Goal: Information Seeking & Learning: Learn about a topic

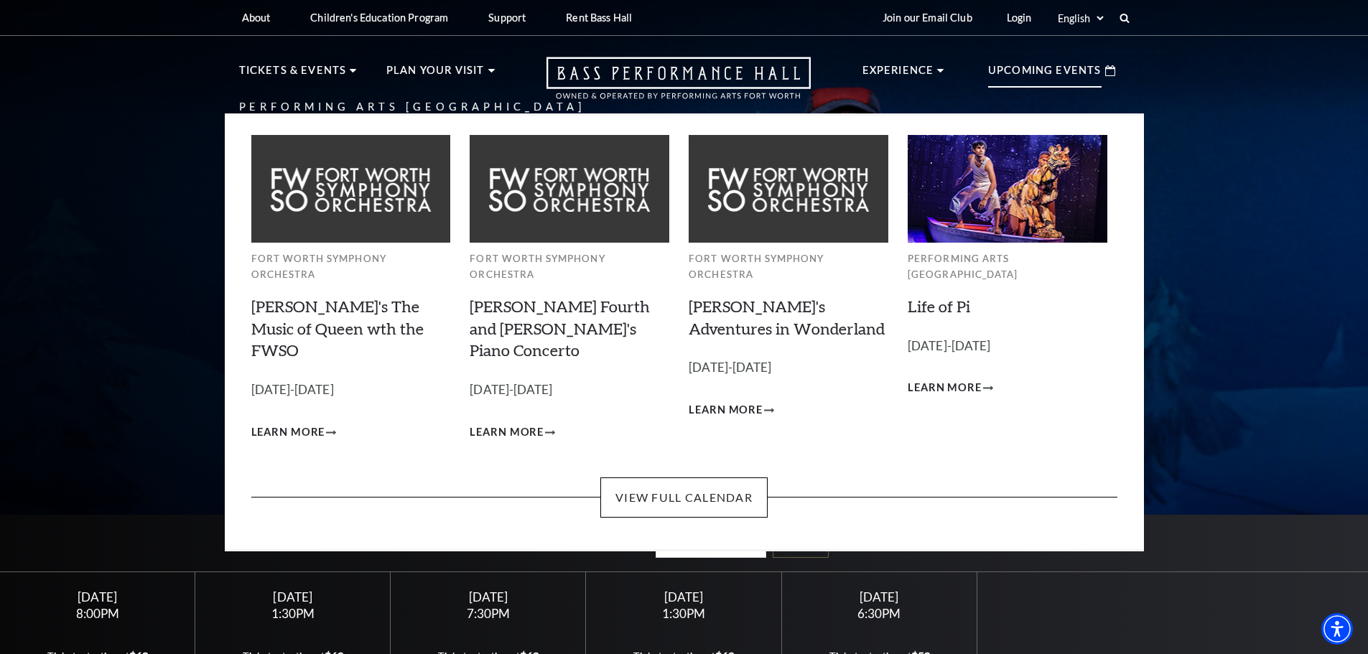
click at [1030, 73] on p "Upcoming Events" at bounding box center [1044, 75] width 113 height 26
click at [701, 477] on link "View Full Calendar" at bounding box center [683, 497] width 167 height 40
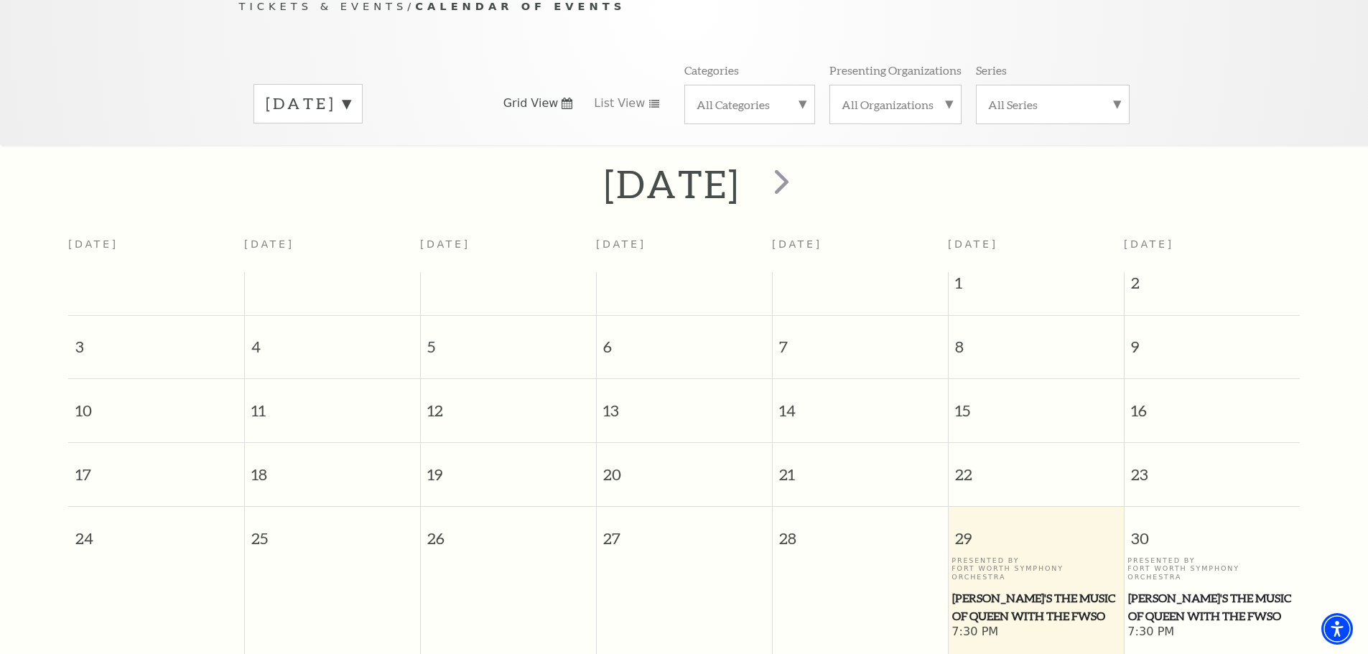
scroll to position [127, 0]
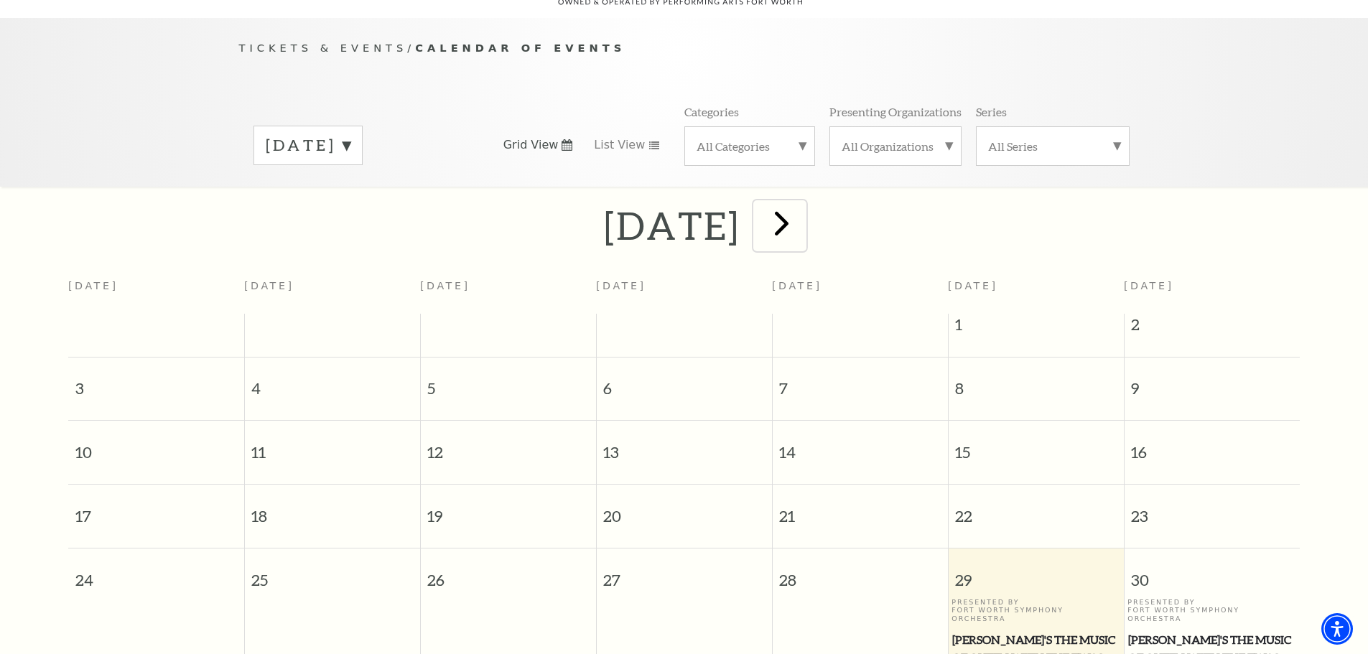
click at [802, 208] on span "next" at bounding box center [781, 222] width 41 height 41
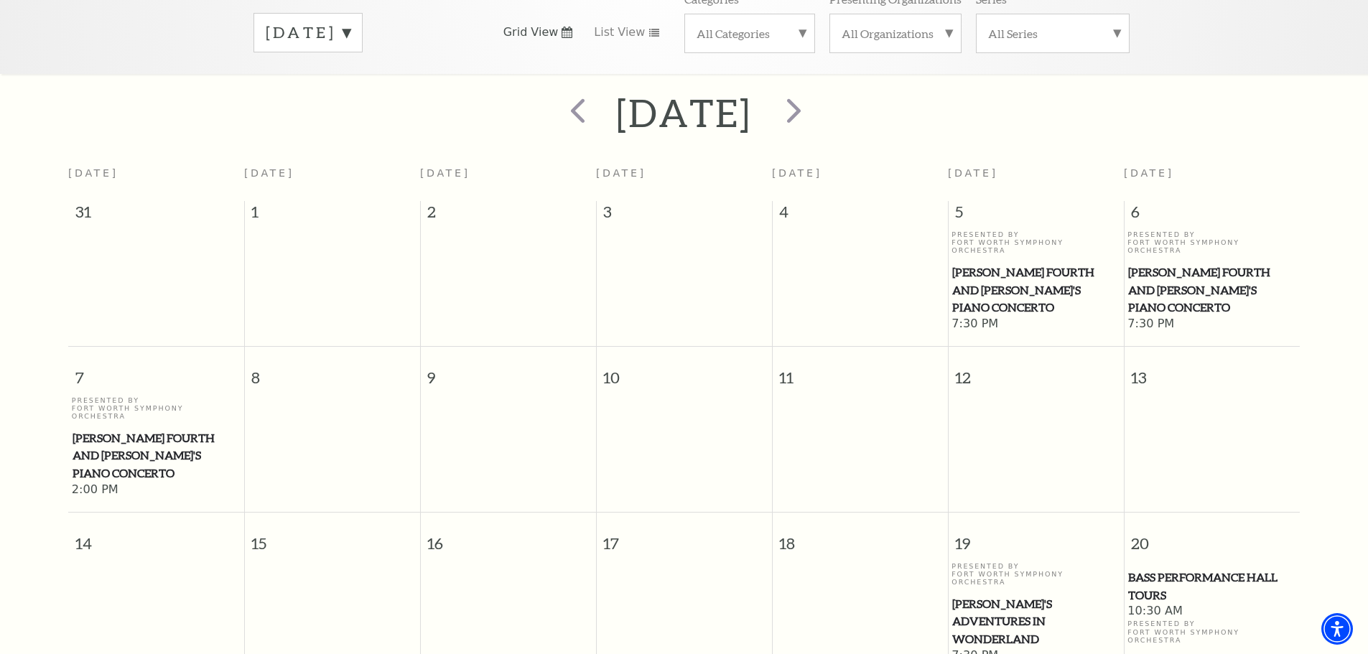
scroll to position [55, 0]
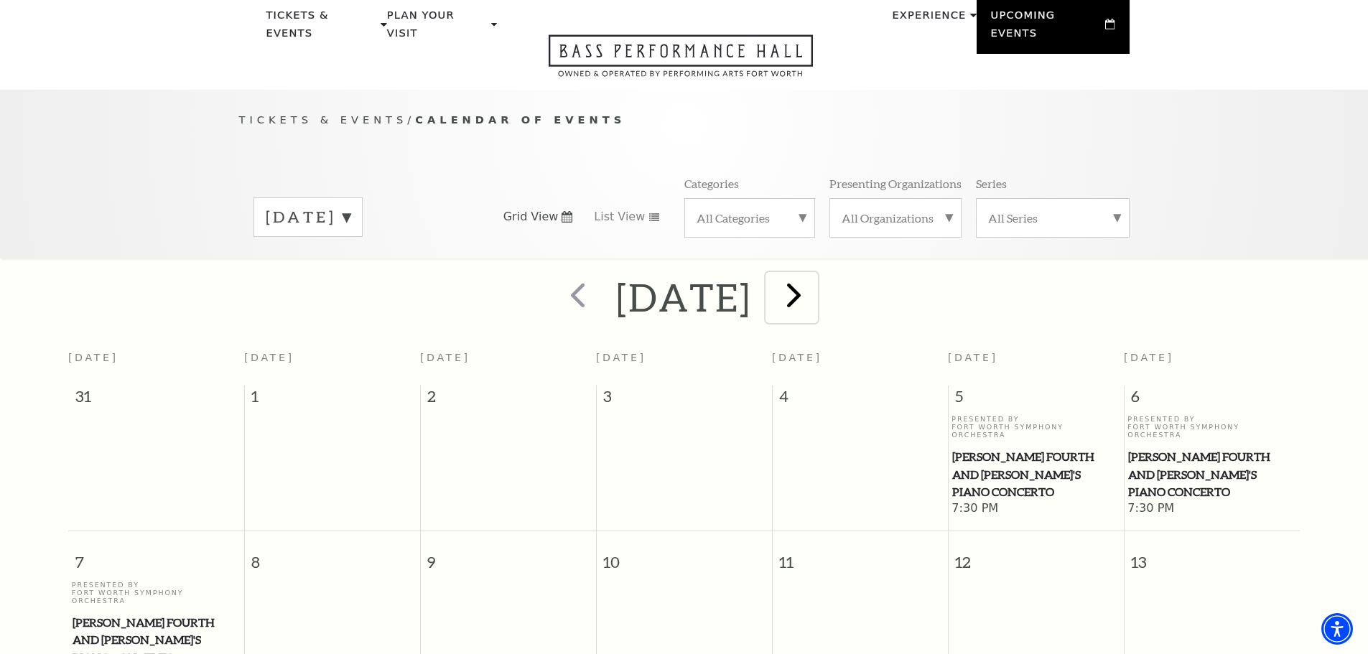
click at [814, 274] on span "next" at bounding box center [793, 294] width 41 height 41
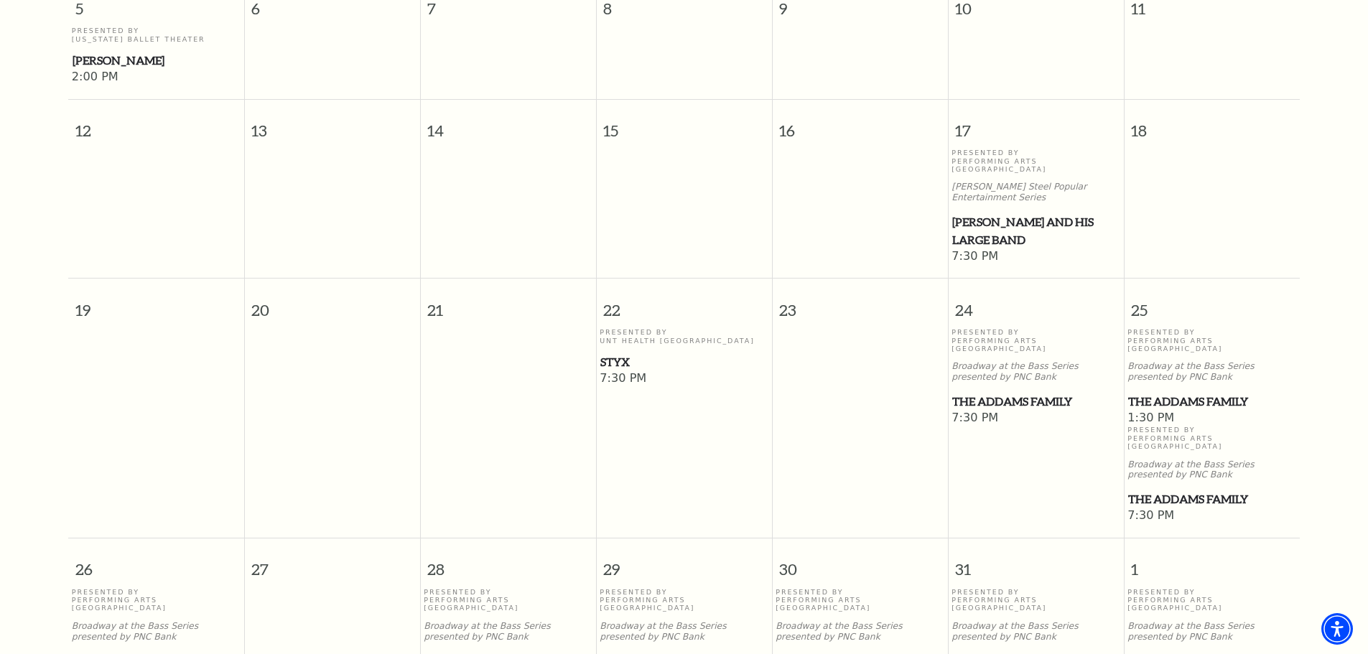
scroll to position [773, 0]
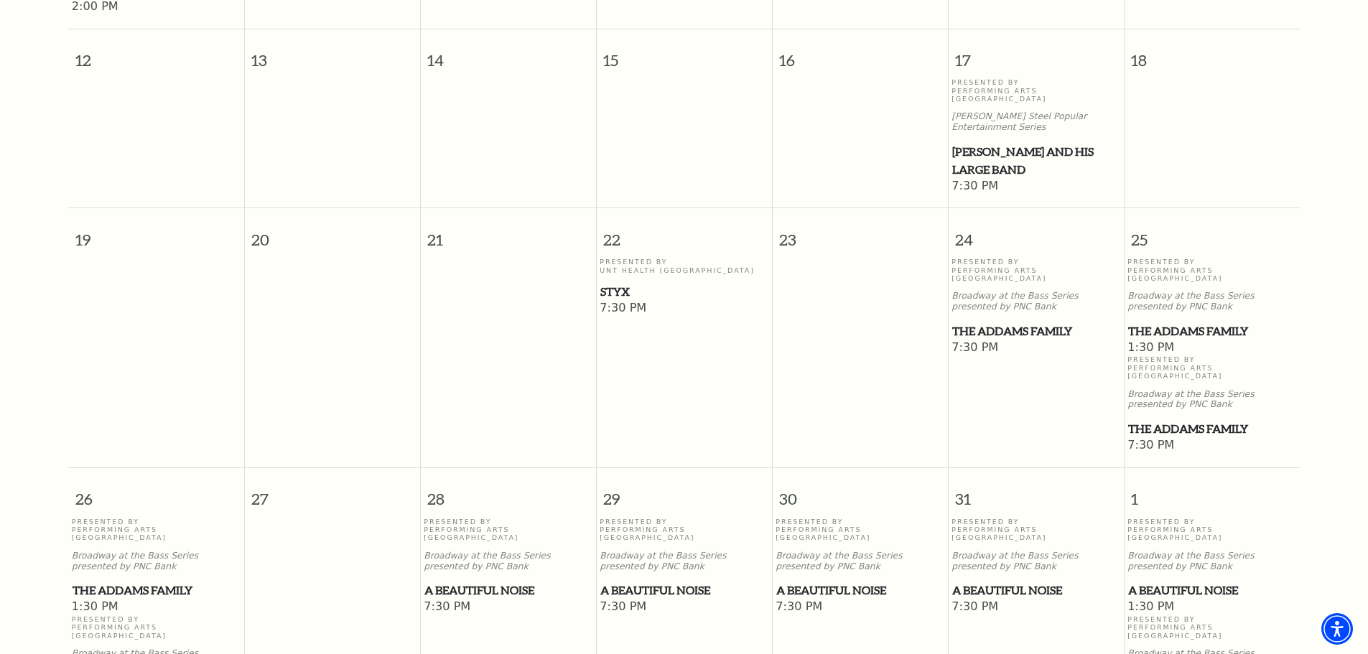
drag, startPoint x: 983, startPoint y: 280, endPoint x: 783, endPoint y: 314, distance: 202.6
click at [783, 314] on td at bounding box center [860, 356] width 176 height 196
click at [1005, 322] on span "The Addams Family" at bounding box center [1035, 331] width 167 height 18
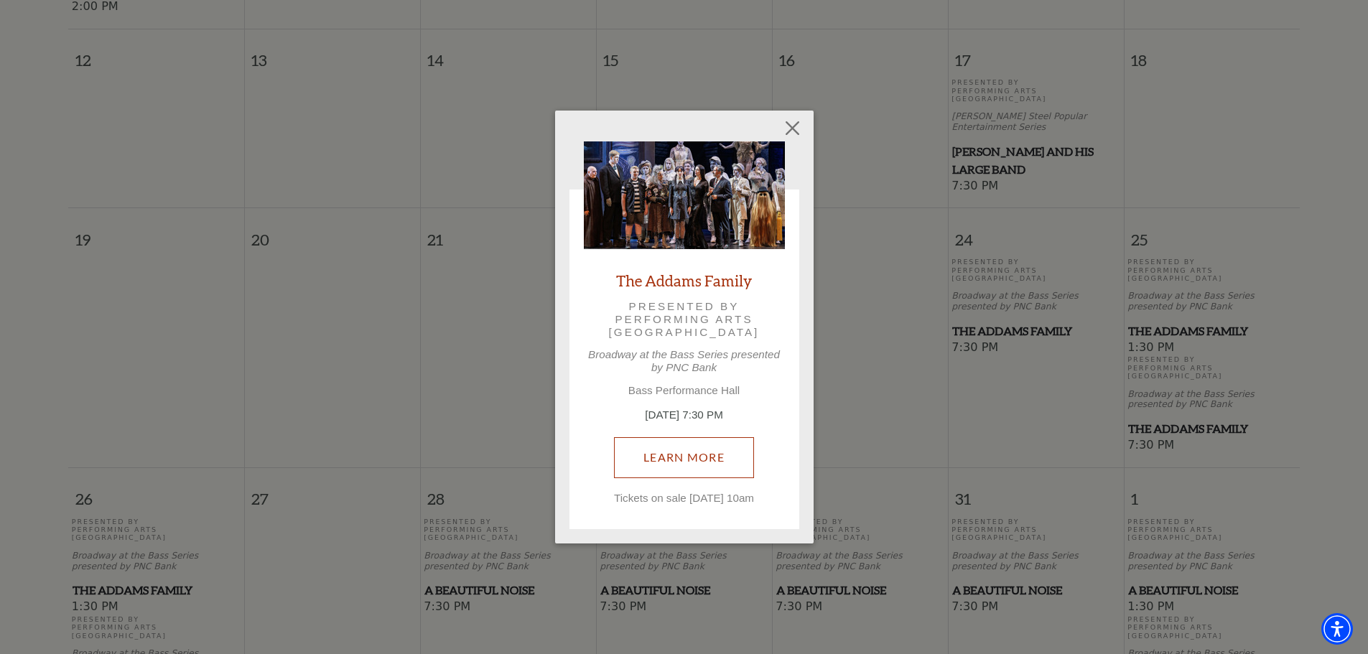
click at [686, 444] on link "Learn More" at bounding box center [684, 457] width 140 height 40
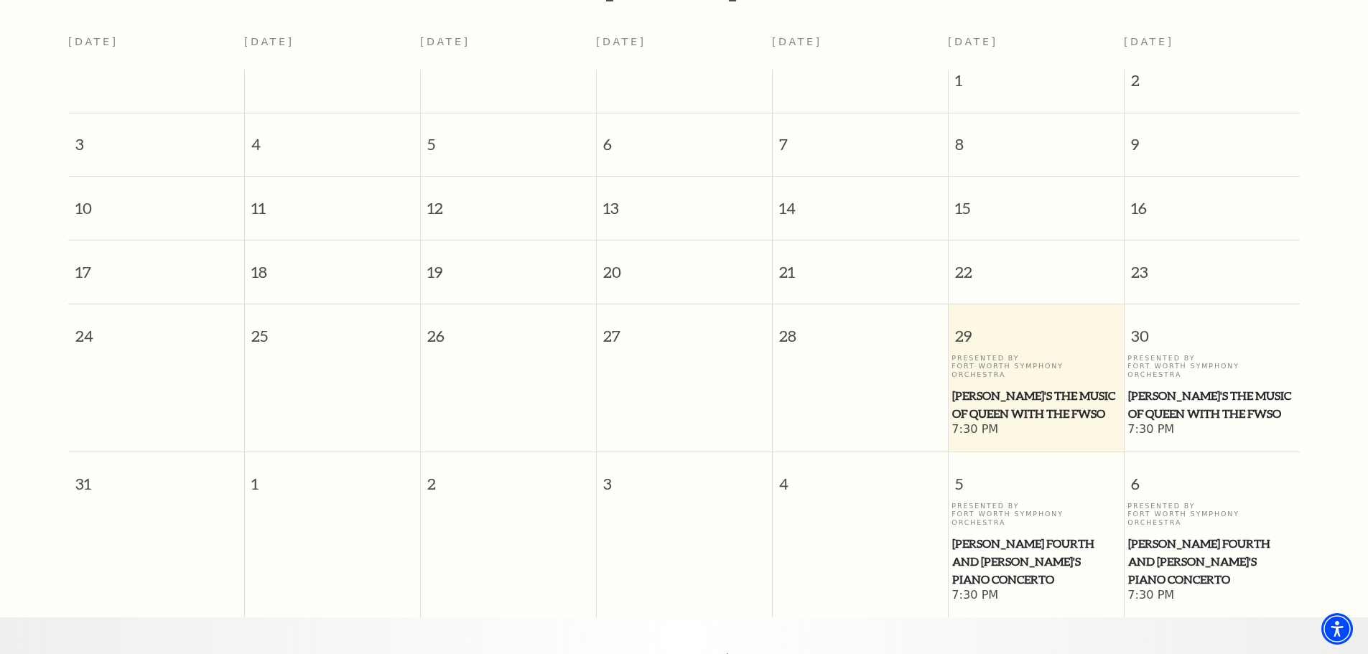
scroll to position [127, 0]
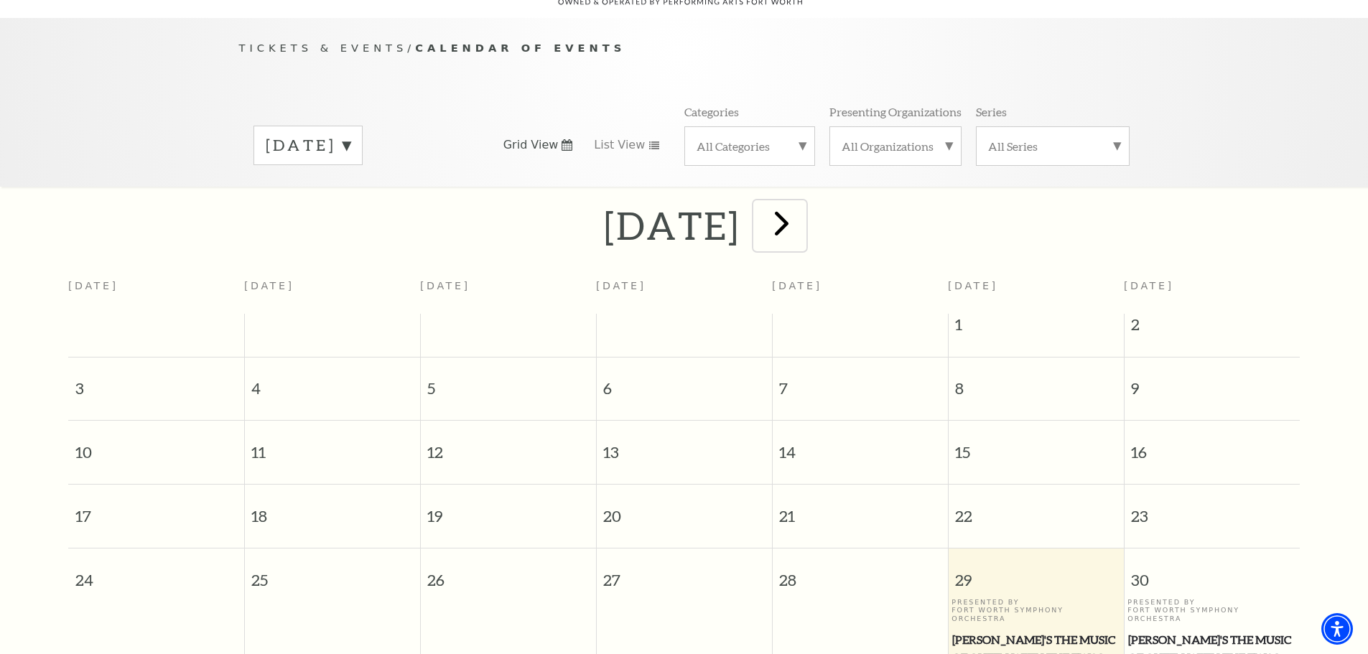
click at [802, 202] on span "next" at bounding box center [781, 222] width 41 height 41
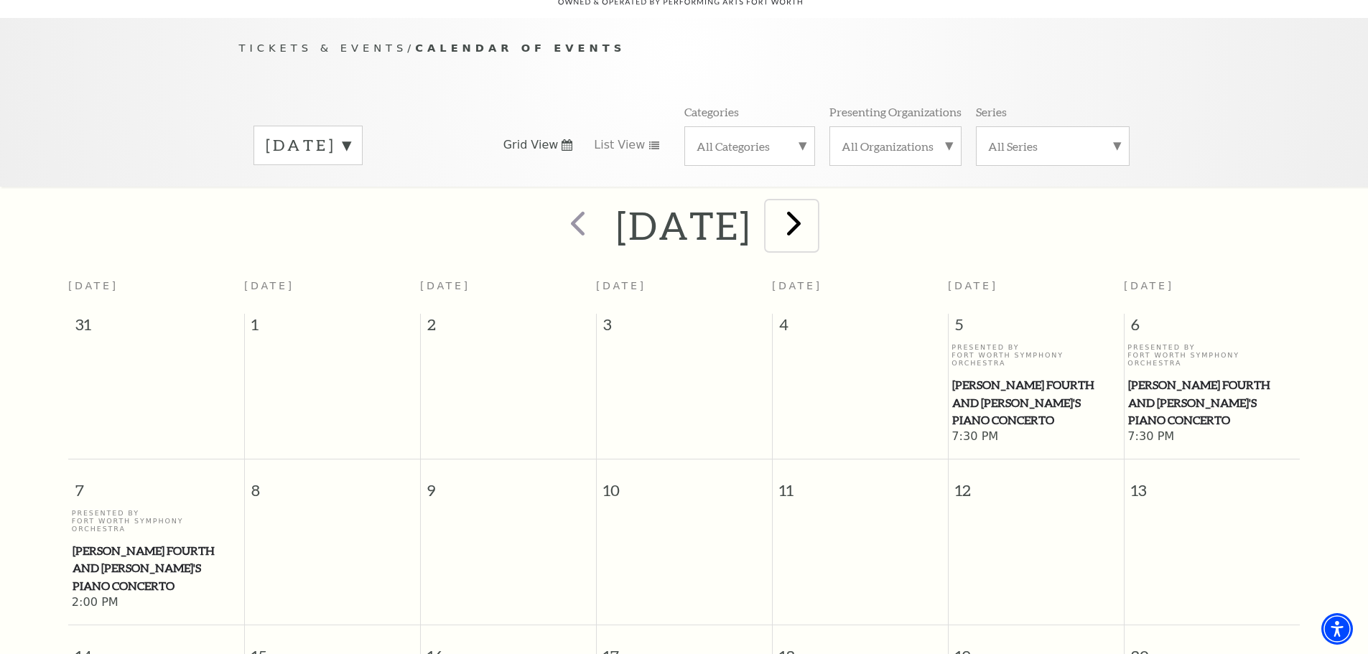
click at [814, 204] on span "next" at bounding box center [793, 222] width 41 height 41
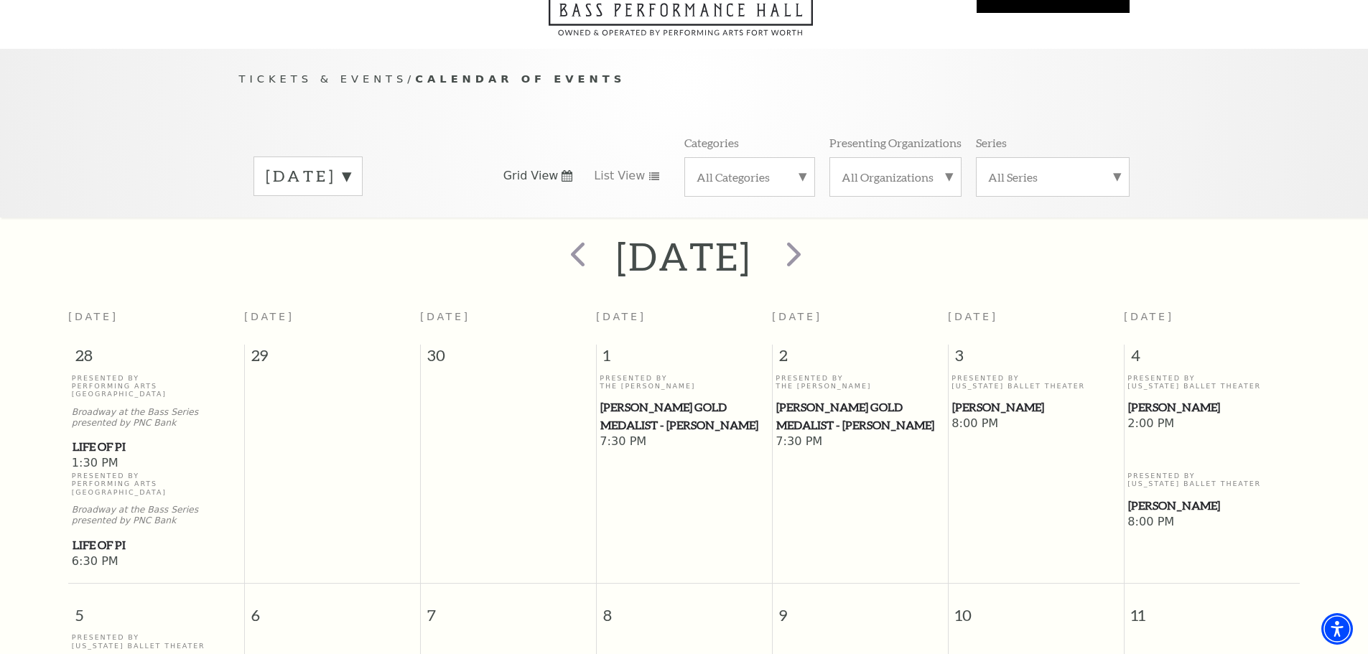
scroll to position [0, 0]
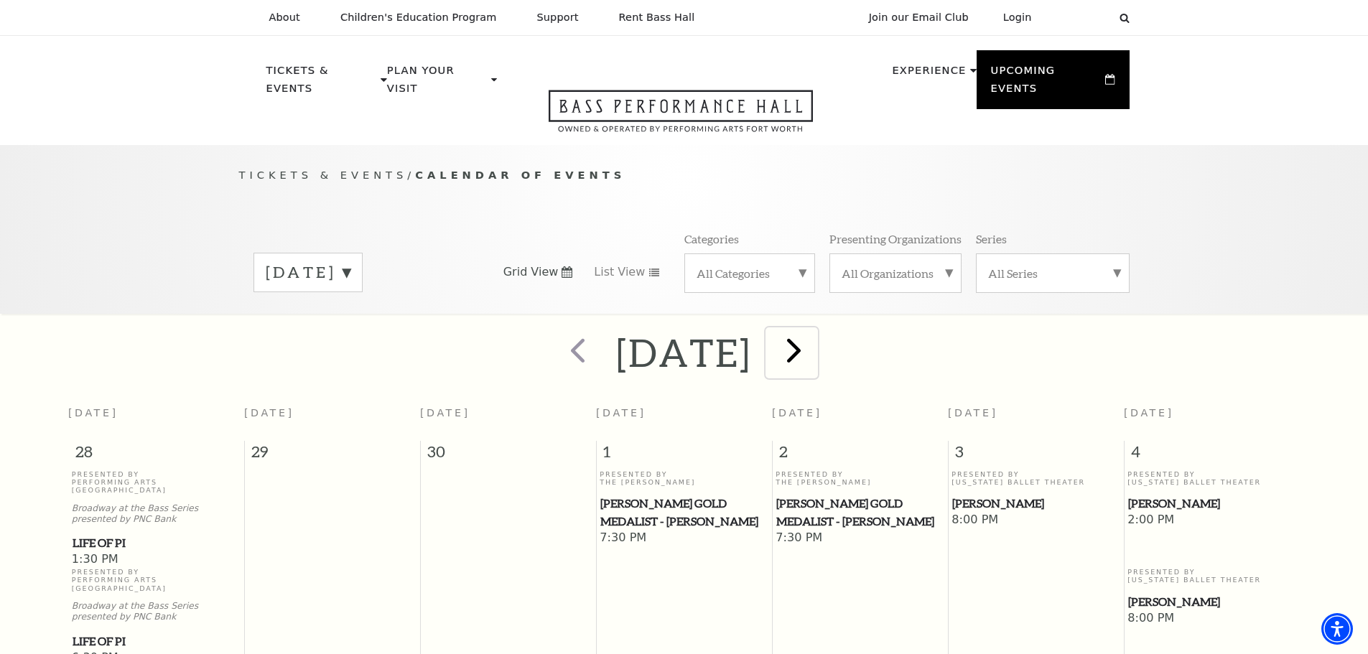
click at [814, 335] on span "next" at bounding box center [793, 350] width 41 height 41
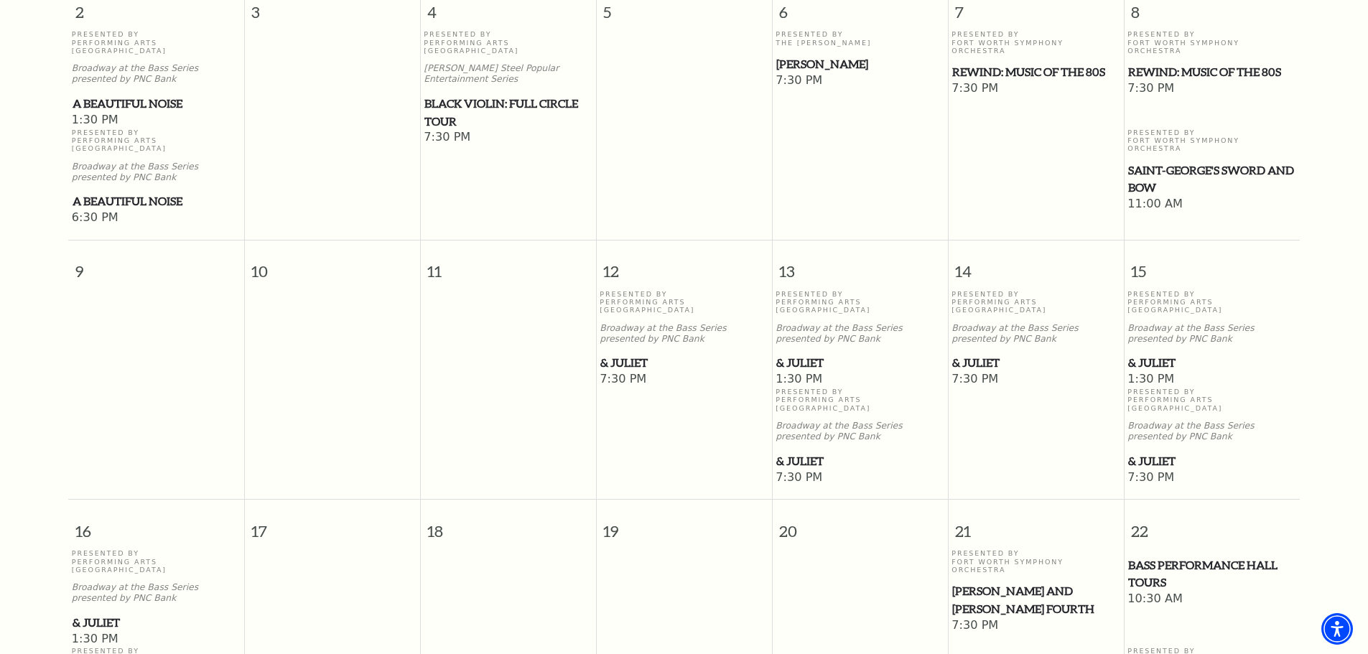
scroll to position [773, 0]
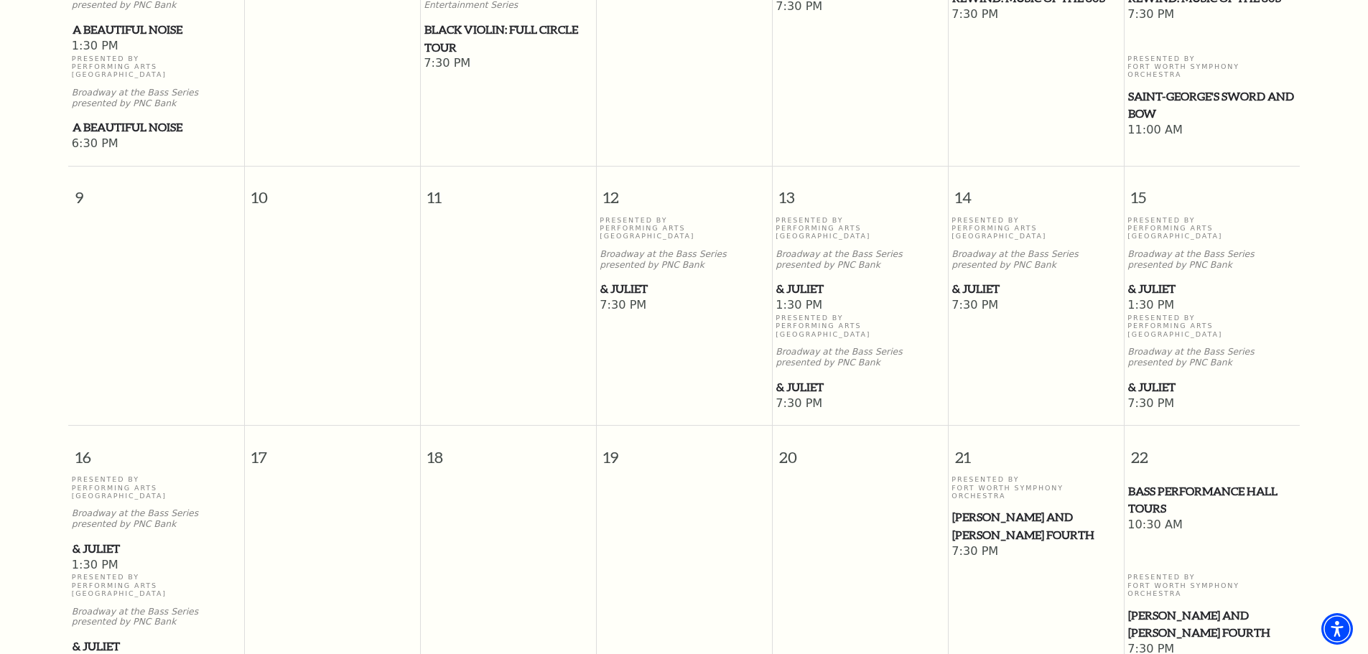
drag, startPoint x: 632, startPoint y: 238, endPoint x: 472, endPoint y: 276, distance: 164.6
click at [470, 276] on td at bounding box center [508, 314] width 176 height 196
click at [623, 280] on span "& Juliet" at bounding box center [683, 289] width 167 height 18
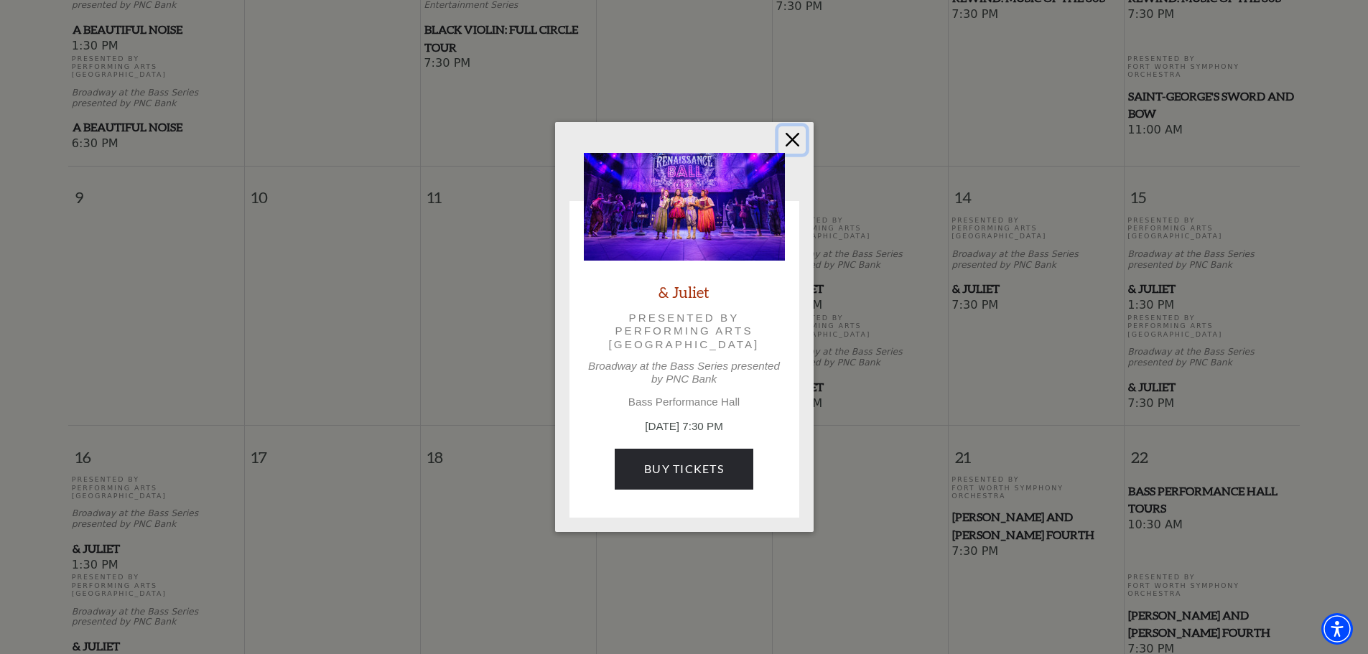
click at [791, 138] on button "Close" at bounding box center [791, 139] width 27 height 27
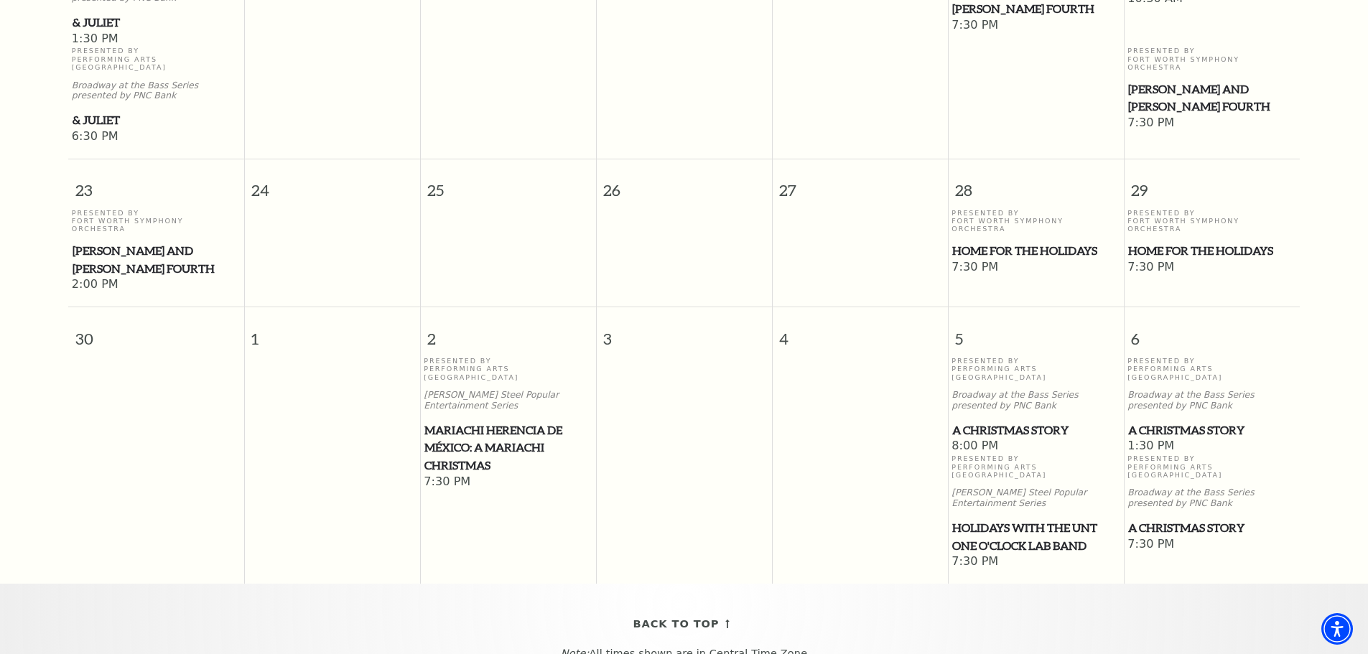
scroll to position [1491, 0]
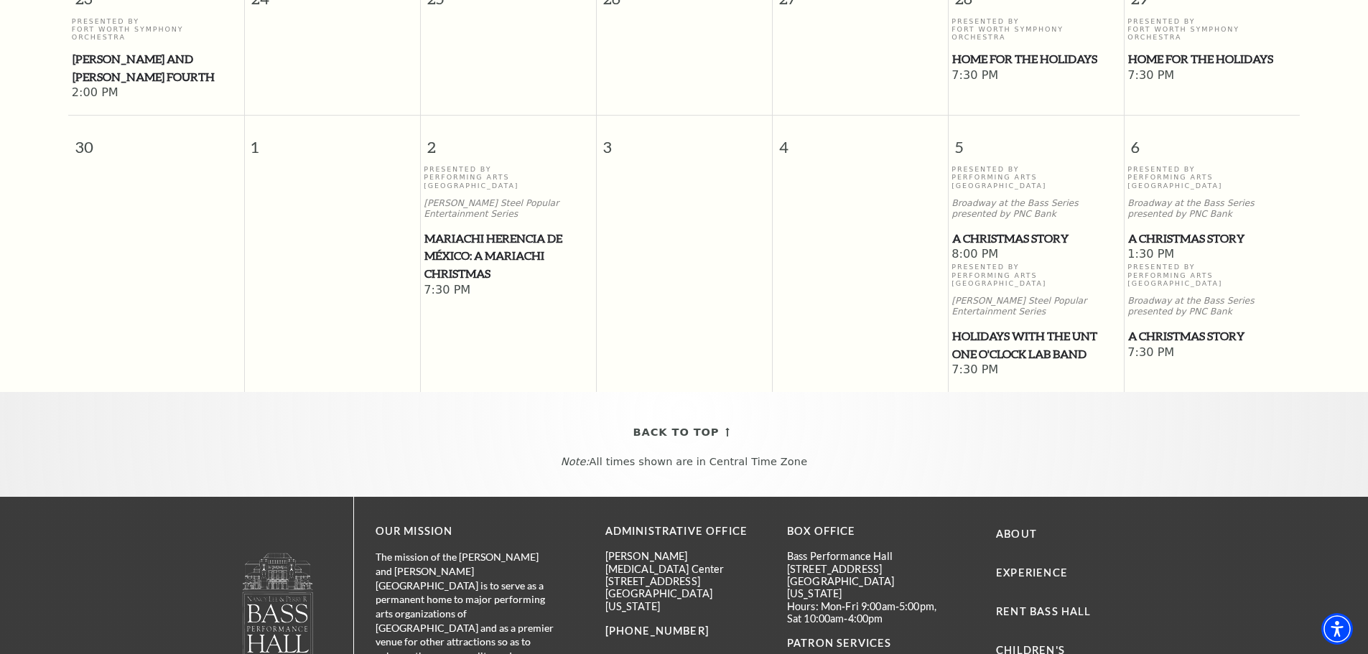
click at [1004, 230] on span "A Christmas Story" at bounding box center [1035, 239] width 167 height 18
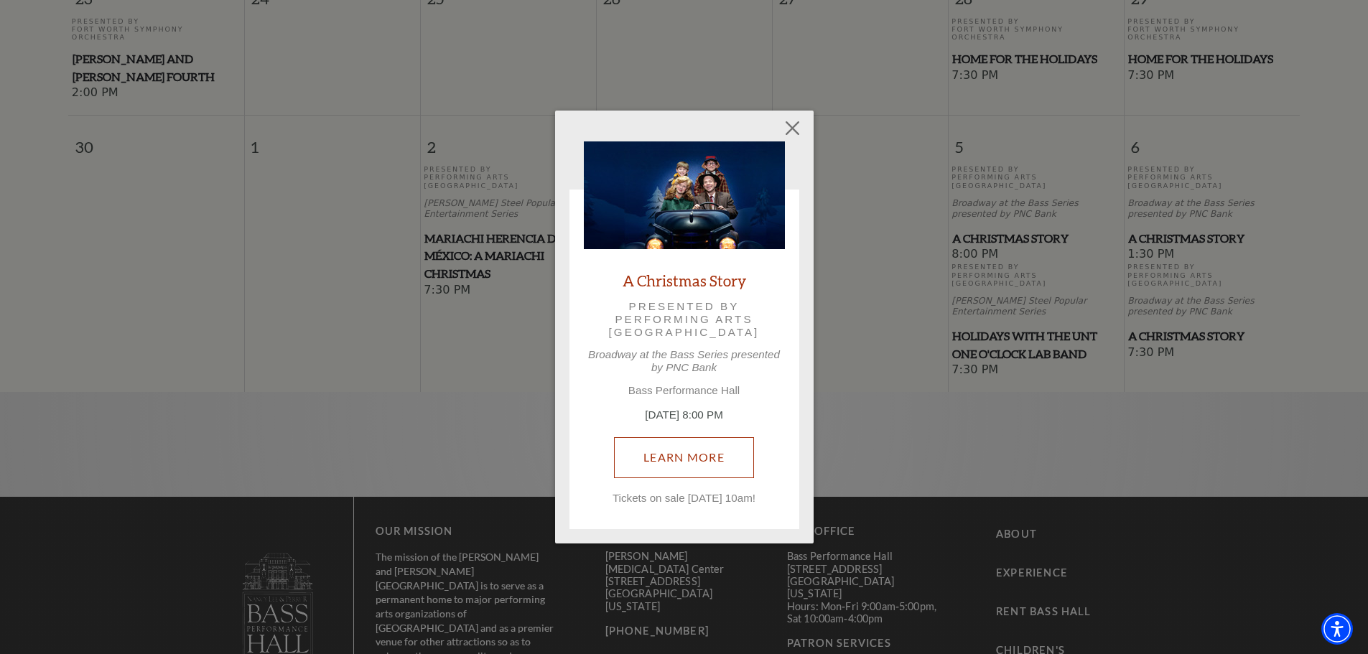
click at [671, 460] on link "Learn More" at bounding box center [684, 457] width 140 height 40
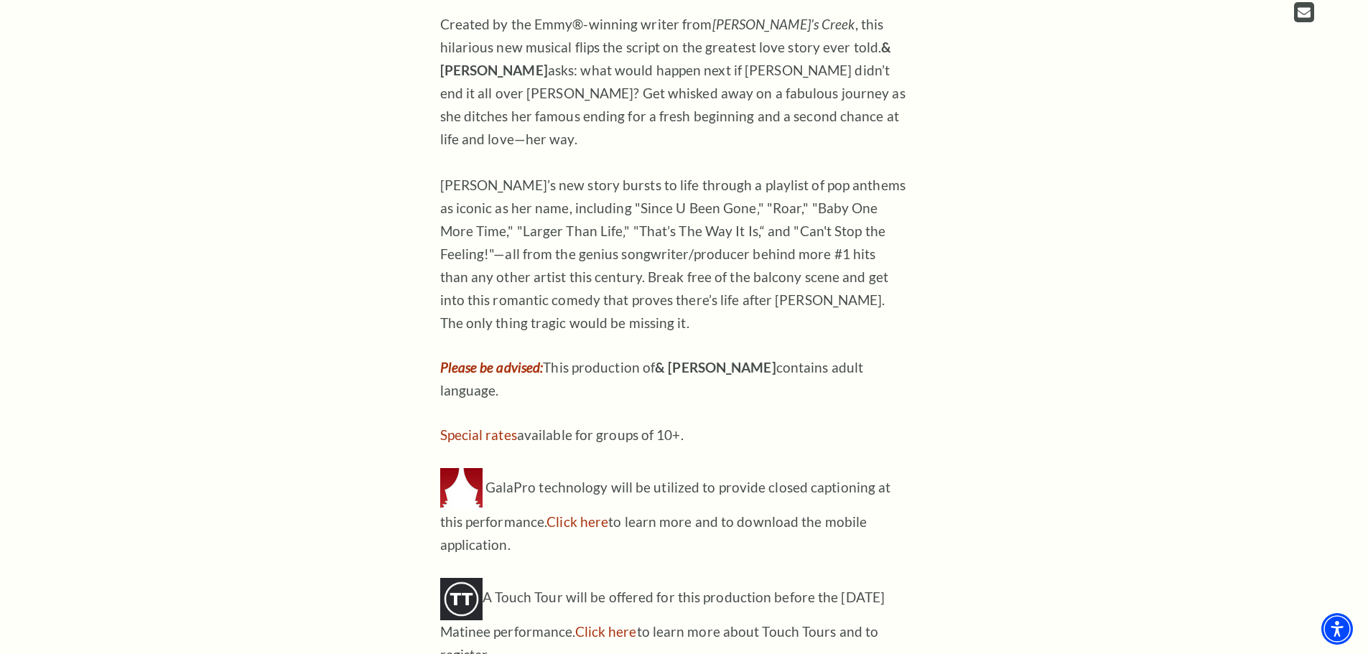
scroll to position [1149, 0]
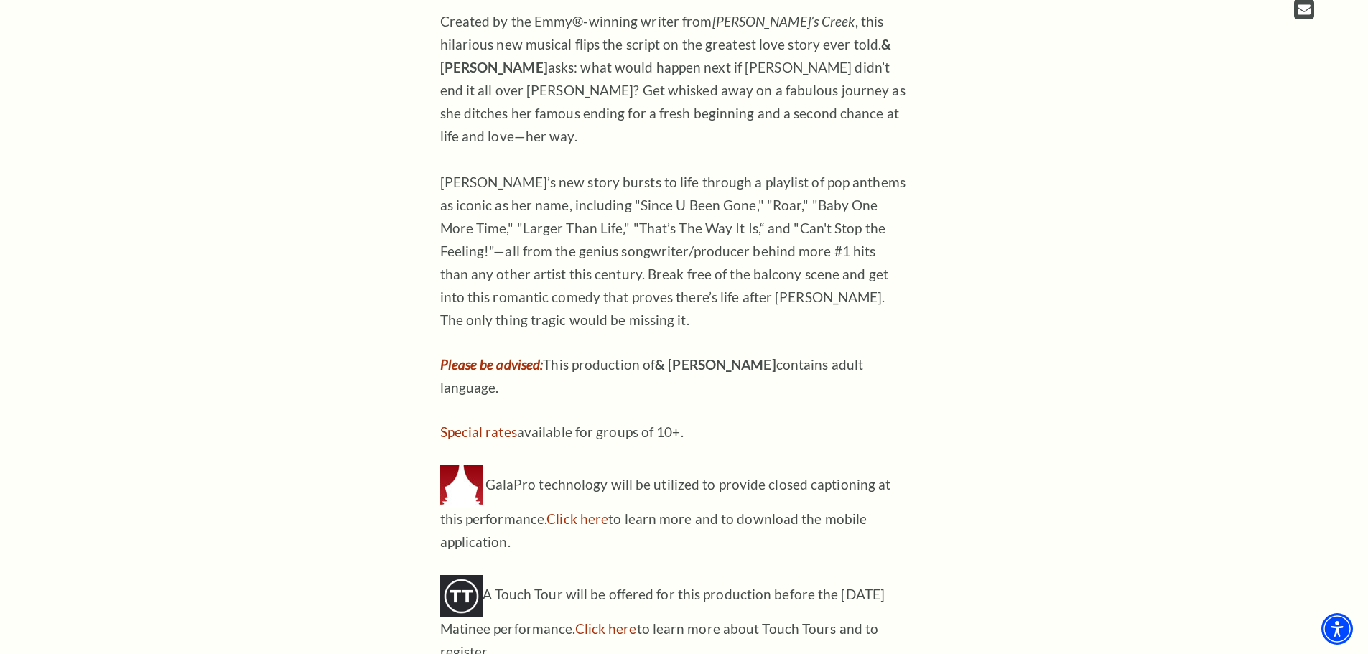
click at [802, 353] on p "Please be advised: This production of & JULIET contains adult language." at bounding box center [673, 376] width 467 height 46
click at [855, 353] on p "Please be advised: This production of & JULIET contains adult language." at bounding box center [673, 376] width 467 height 46
drag, startPoint x: 867, startPoint y: 345, endPoint x: 638, endPoint y: 346, distance: 229.0
click at [638, 353] on p "Please be advised: This production of & JULIET contains adult language." at bounding box center [673, 376] width 467 height 46
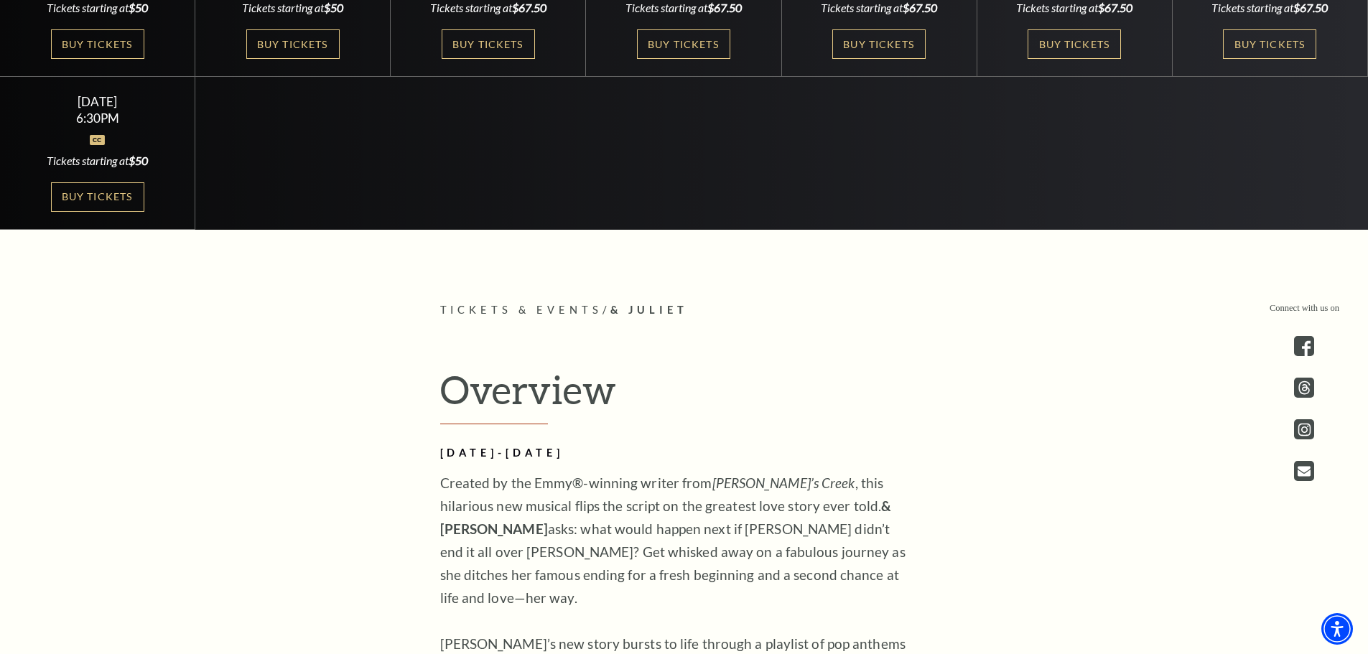
scroll to position [933, 0]
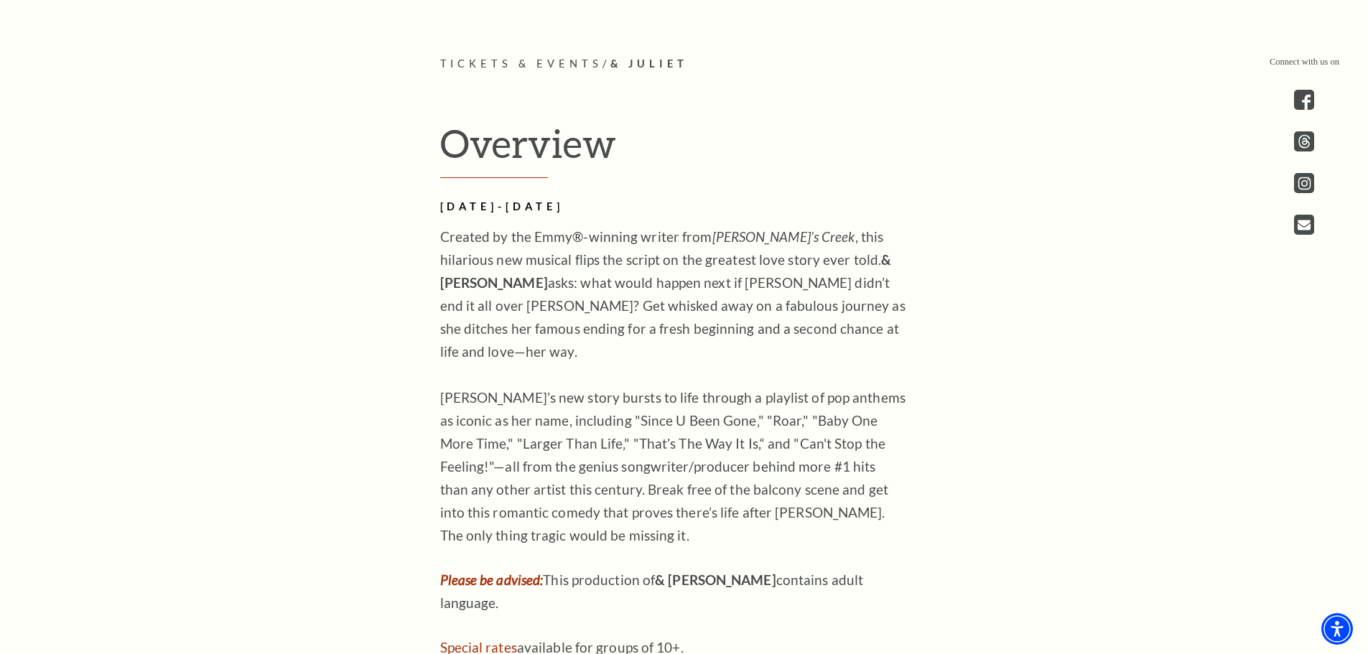
click at [764, 581] on div "November 12-16, 2025 Created by the Emmy®-winning writer from Schitt’s Creek , …" at bounding box center [673, 538] width 467 height 681
drag, startPoint x: 860, startPoint y: 554, endPoint x: 716, endPoint y: 558, distance: 144.4
click at [716, 569] on p "Please be advised: This production of & JULIET contains adult language." at bounding box center [673, 592] width 467 height 46
copy p "contains adult language."
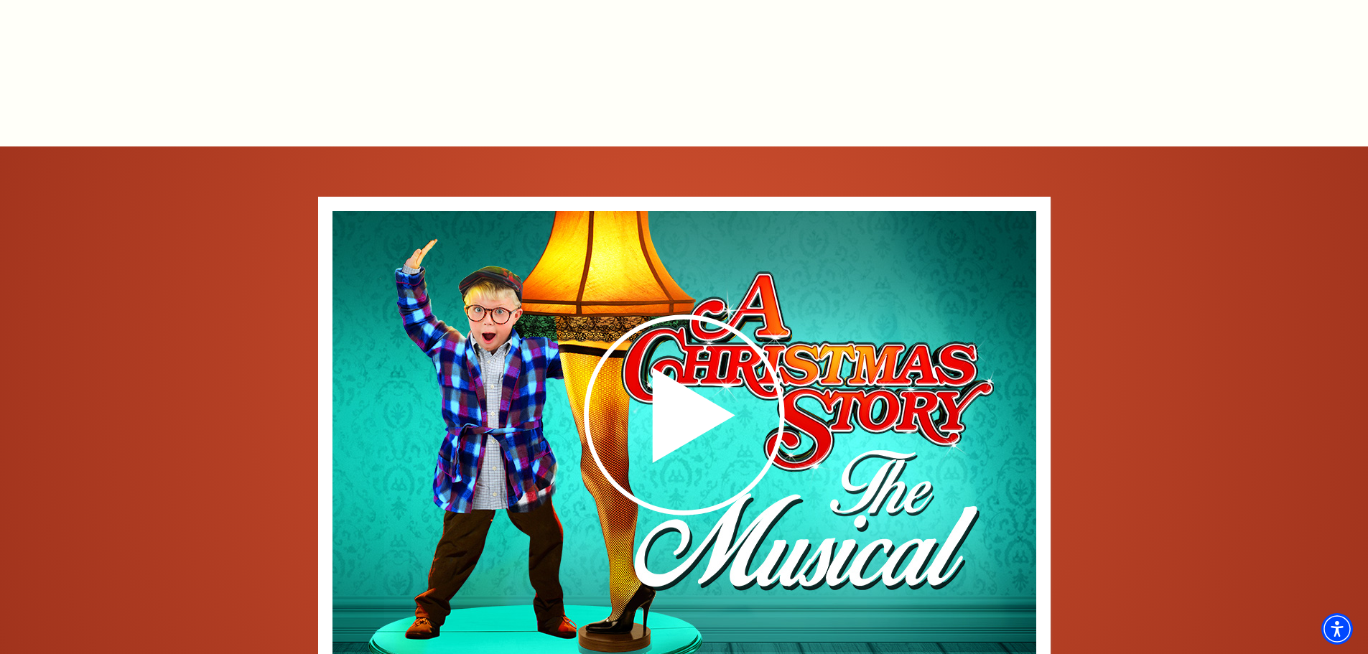
scroll to position [1795, 0]
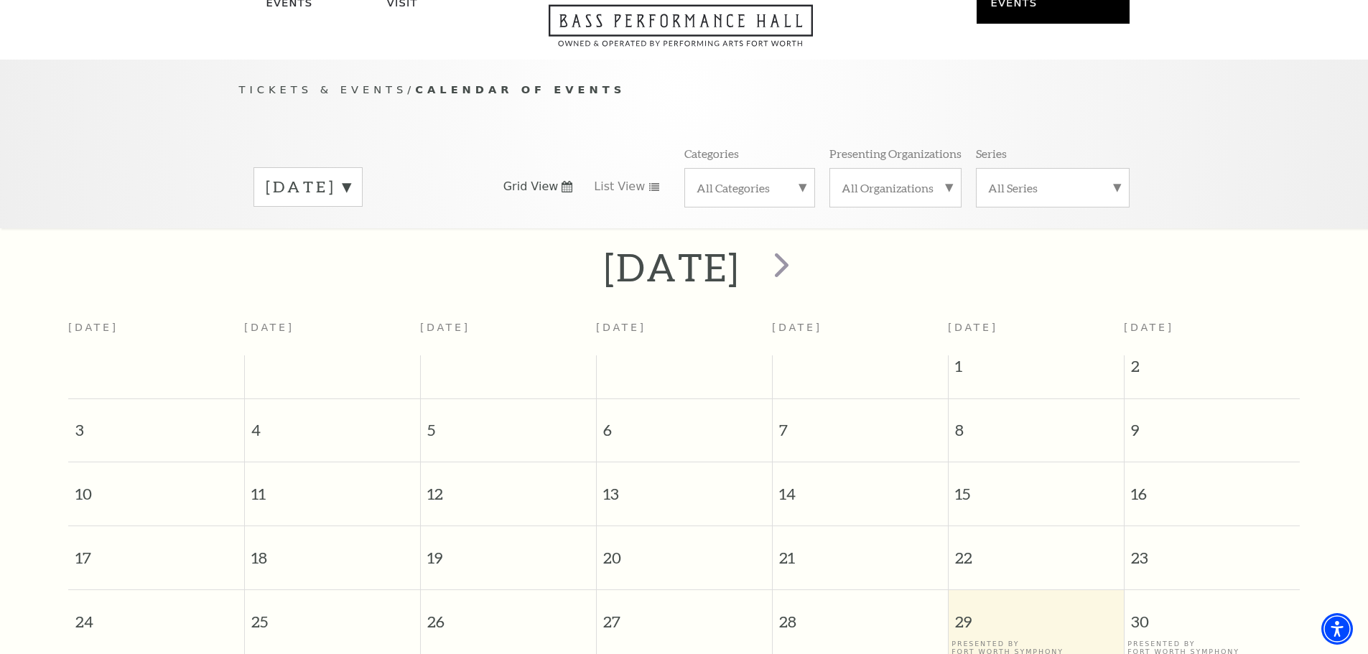
scroll to position [127, 0]
